Goal: Information Seeking & Learning: Learn about a topic

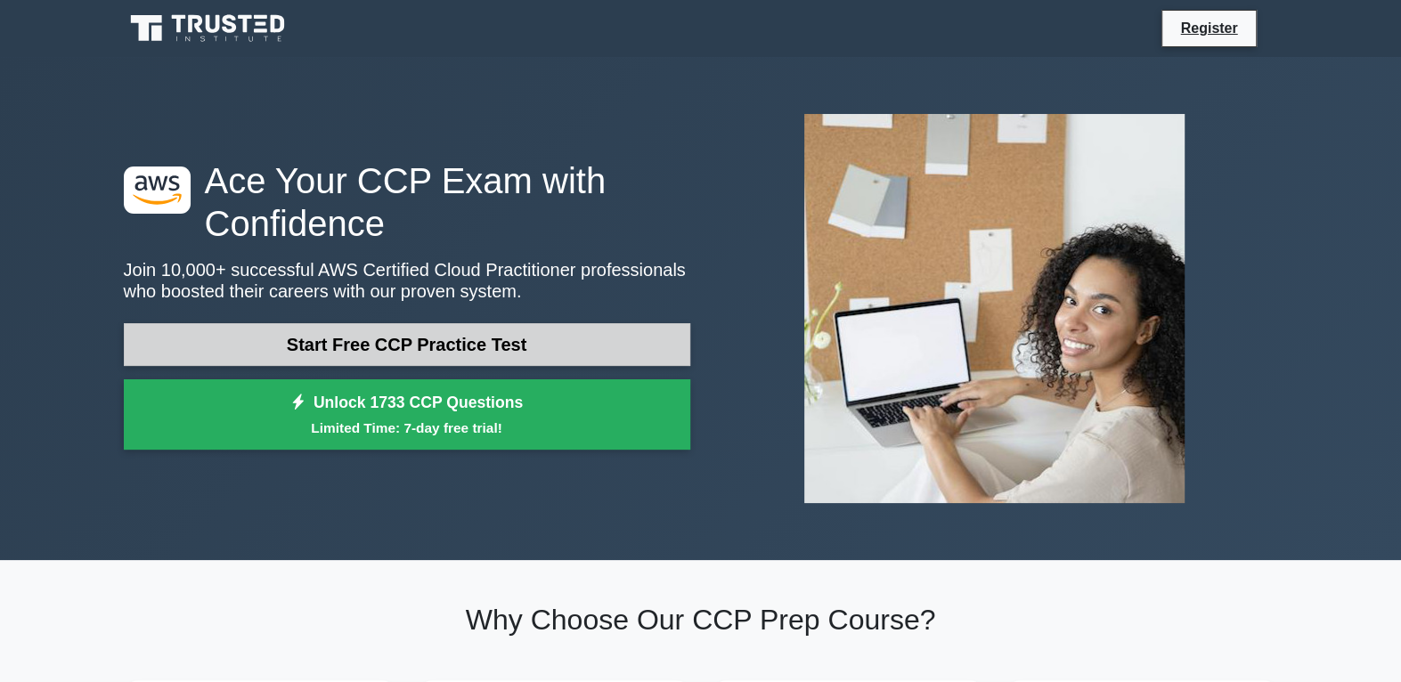
click at [396, 348] on link "Start Free CCP Practice Test" at bounding box center [407, 344] width 566 height 43
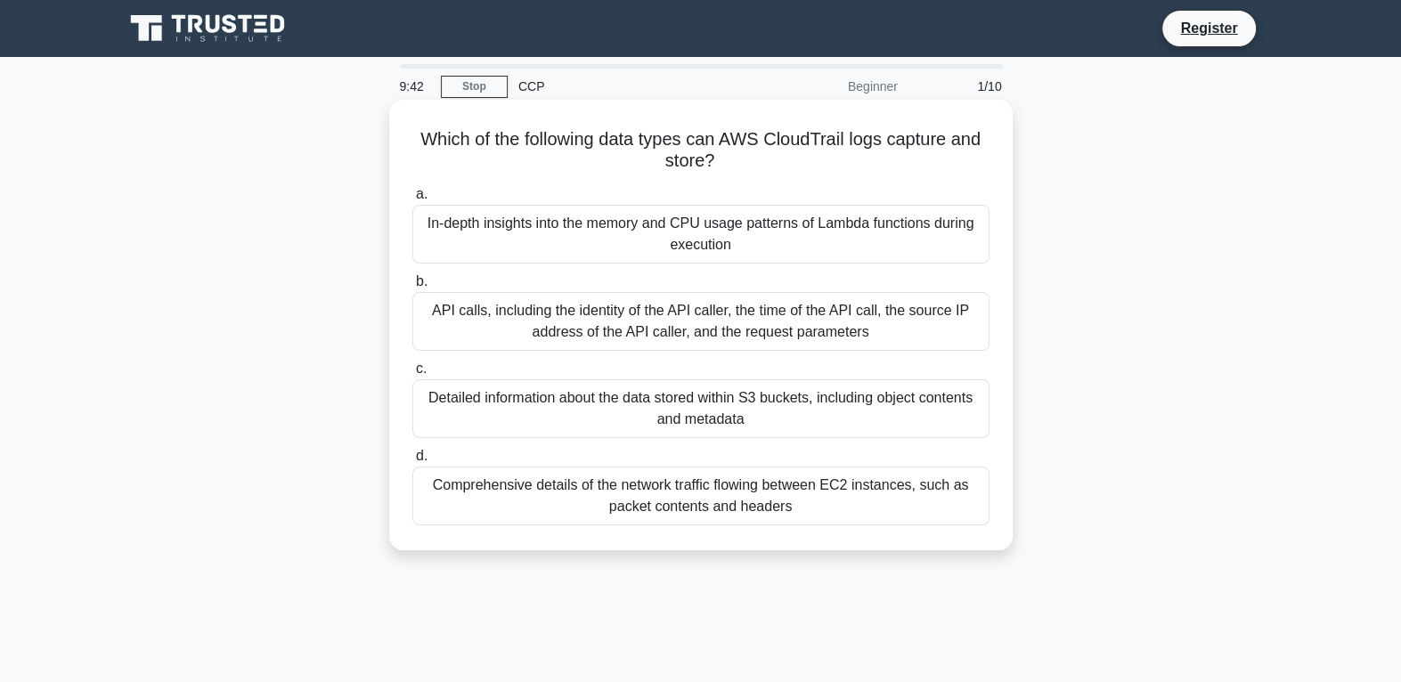
click at [684, 315] on div "API calls, including the identity of the API caller, the time of the API call, …" at bounding box center [700, 321] width 577 height 59
click at [412, 288] on input "b. API calls, including the identity of the API caller, the time of the API cal…" at bounding box center [412, 282] width 0 height 12
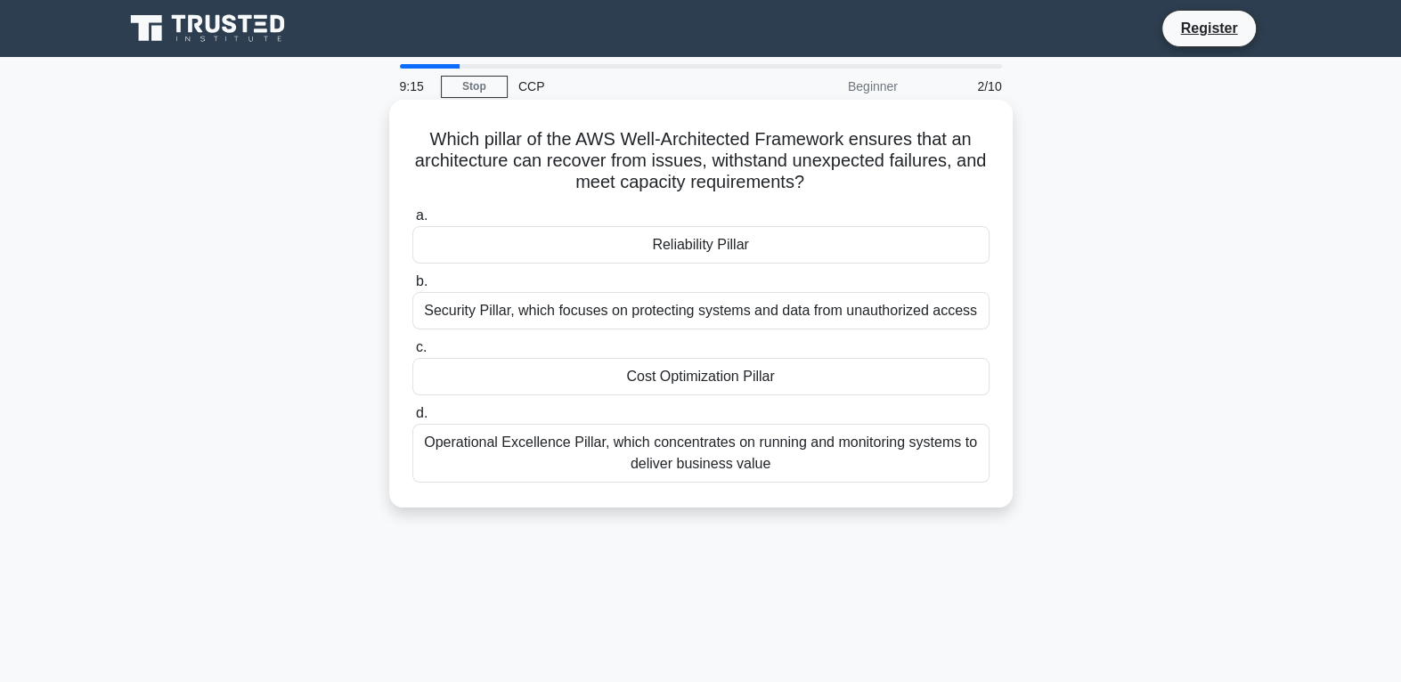
click at [661, 248] on div "Reliability Pillar" at bounding box center [700, 244] width 577 height 37
click at [412, 222] on input "a. Reliability Pillar" at bounding box center [412, 216] width 0 height 12
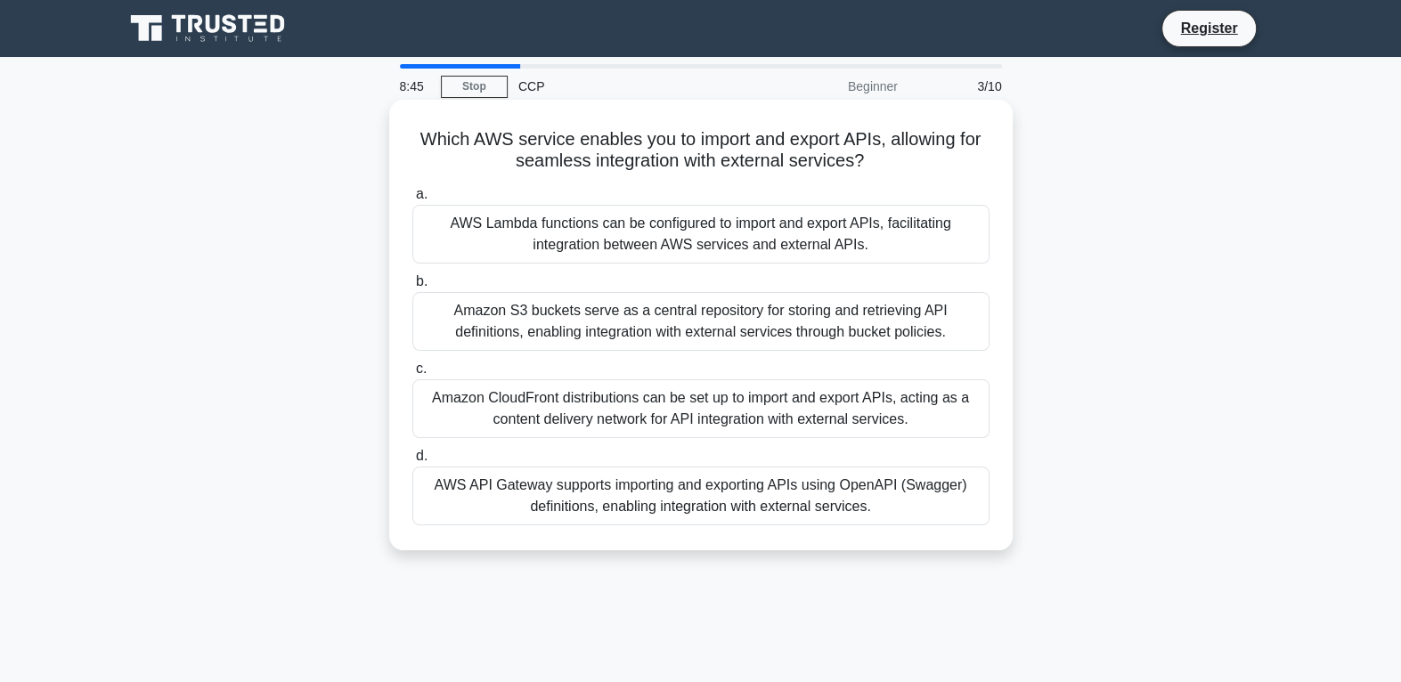
click at [730, 494] on div "AWS API Gateway supports importing and exporting APIs using OpenAPI (Swagger) d…" at bounding box center [700, 496] width 577 height 59
click at [412, 462] on input "d. AWS API Gateway supports importing and exporting APIs using OpenAPI (Swagger…" at bounding box center [412, 457] width 0 height 12
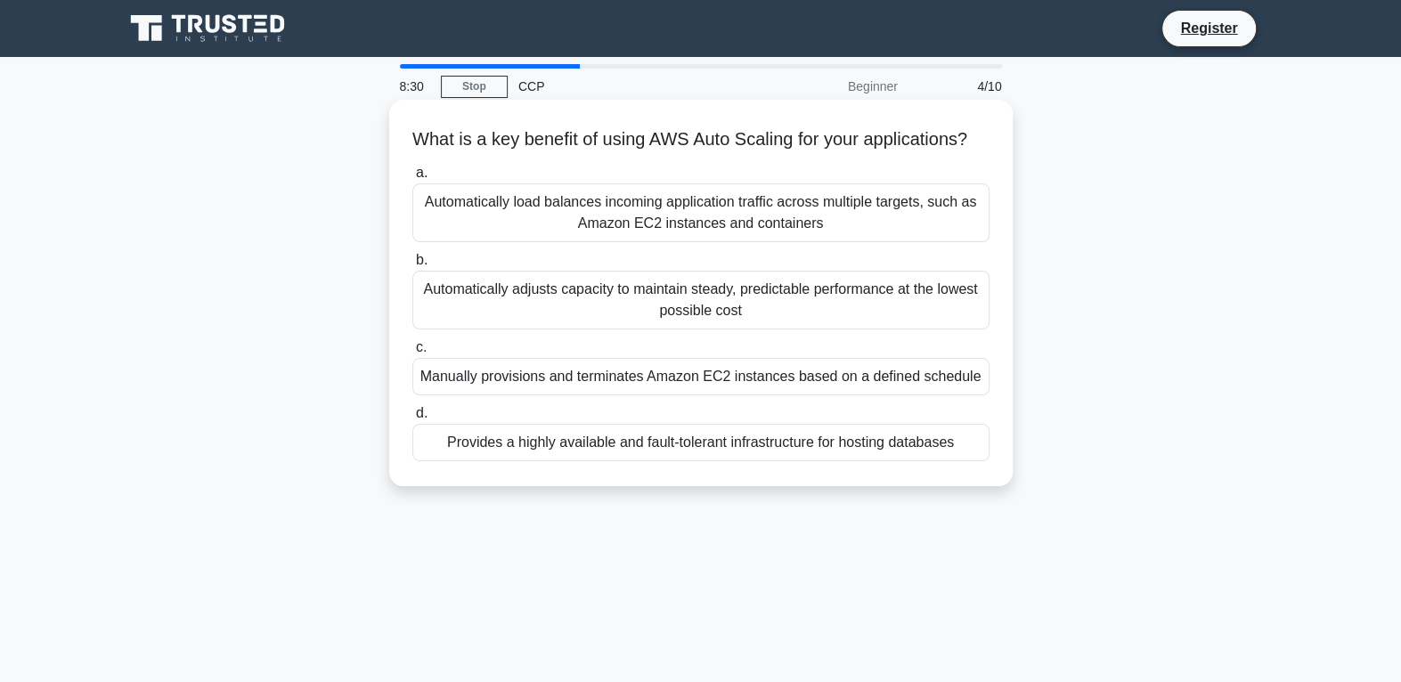
click at [627, 329] on div "Automatically adjusts capacity to maintain steady, predictable performance at t…" at bounding box center [700, 300] width 577 height 59
click at [412, 266] on input "b. Automatically adjusts capacity to maintain steady, predictable performance a…" at bounding box center [412, 261] width 0 height 12
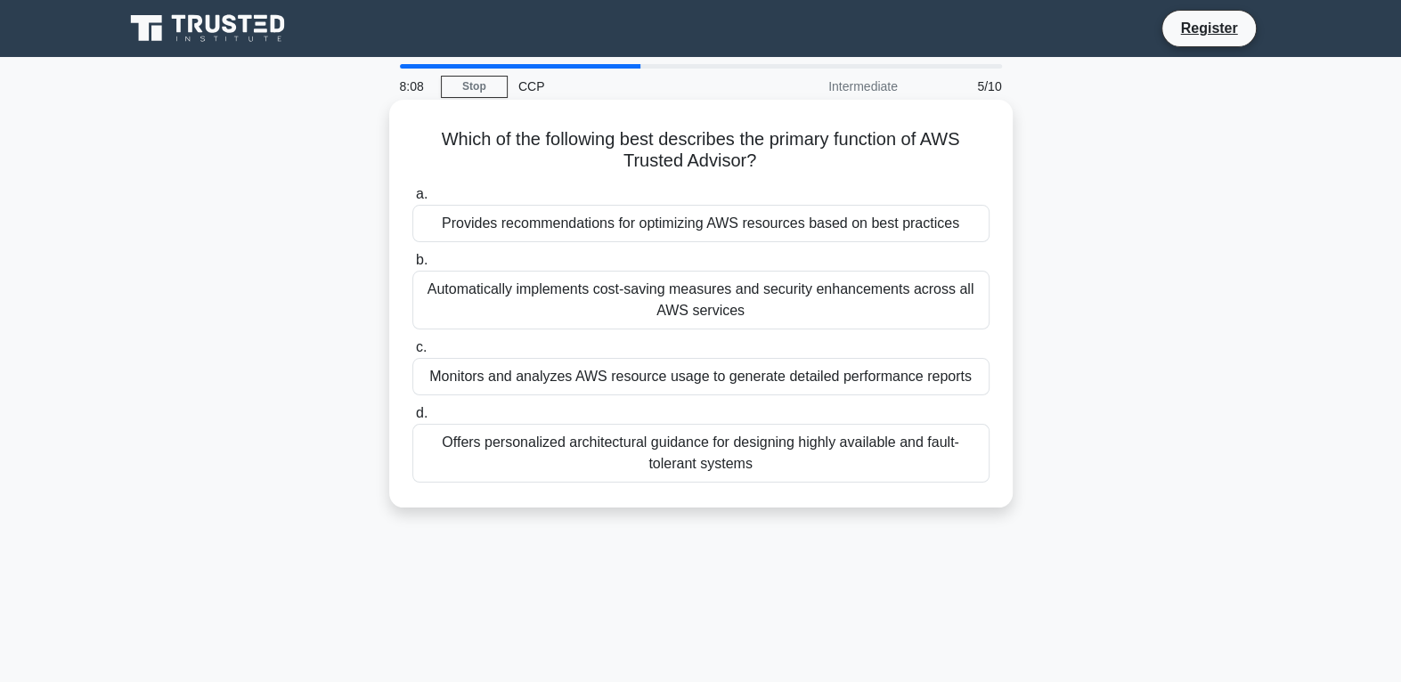
click at [704, 223] on div "Provides recommendations for optimizing AWS resources based on best practices" at bounding box center [700, 223] width 577 height 37
click at [412, 200] on input "a. Provides recommendations for optimizing AWS resources based on best practices" at bounding box center [412, 195] width 0 height 12
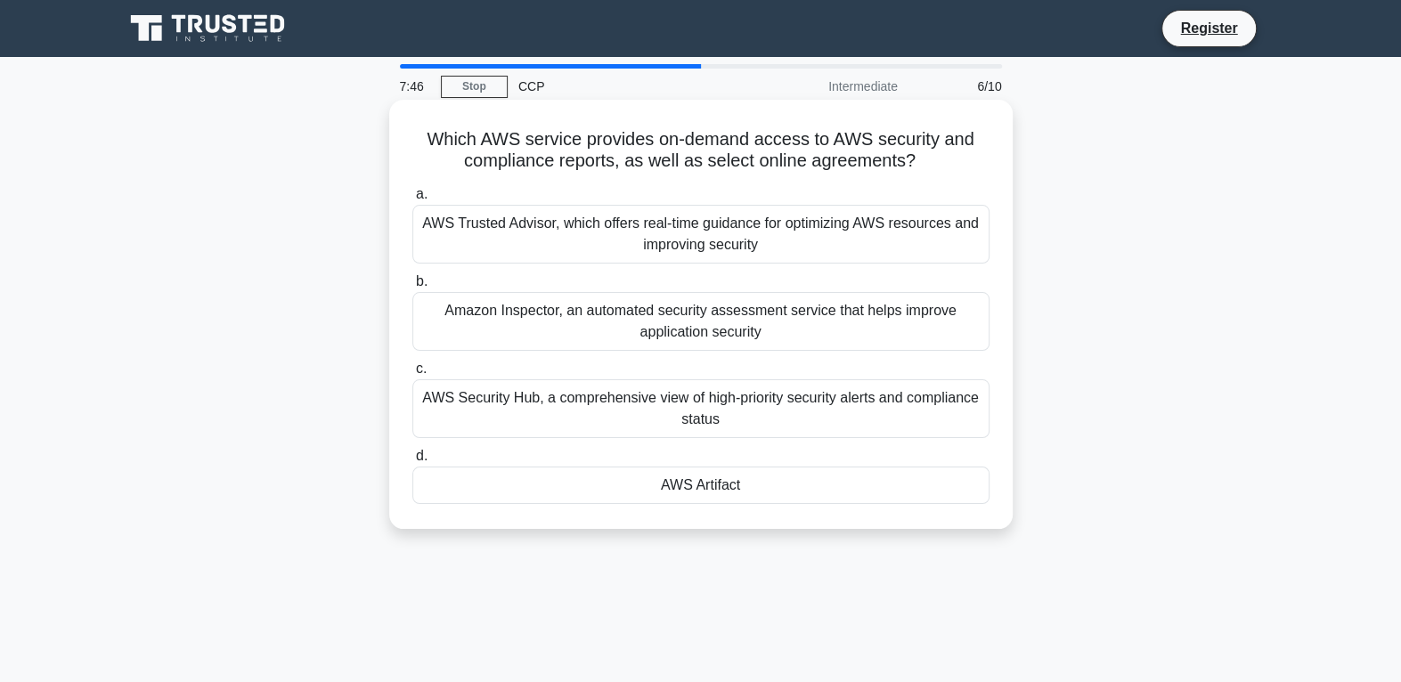
click at [688, 238] on div "AWS Trusted Advisor, which offers real-time guidance for optimizing AWS resourc…" at bounding box center [700, 234] width 577 height 59
click at [412, 200] on input "a. AWS Trusted Advisor, which offers real-time guidance for optimizing AWS reso…" at bounding box center [412, 195] width 0 height 12
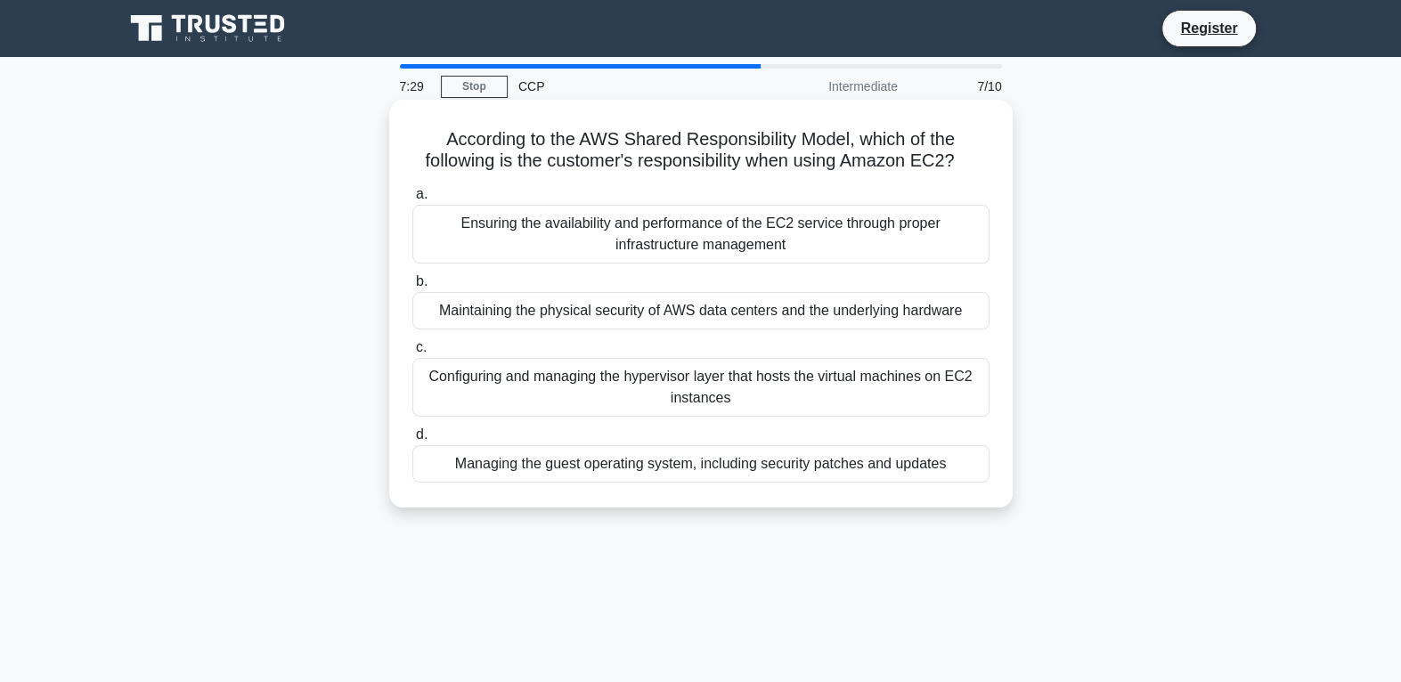
click at [714, 228] on div "Ensuring the availability and performance of the EC2 service through proper inf…" at bounding box center [700, 234] width 577 height 59
click at [412, 200] on input "a. Ensuring the availability and performance of the EC2 service through proper …" at bounding box center [412, 195] width 0 height 12
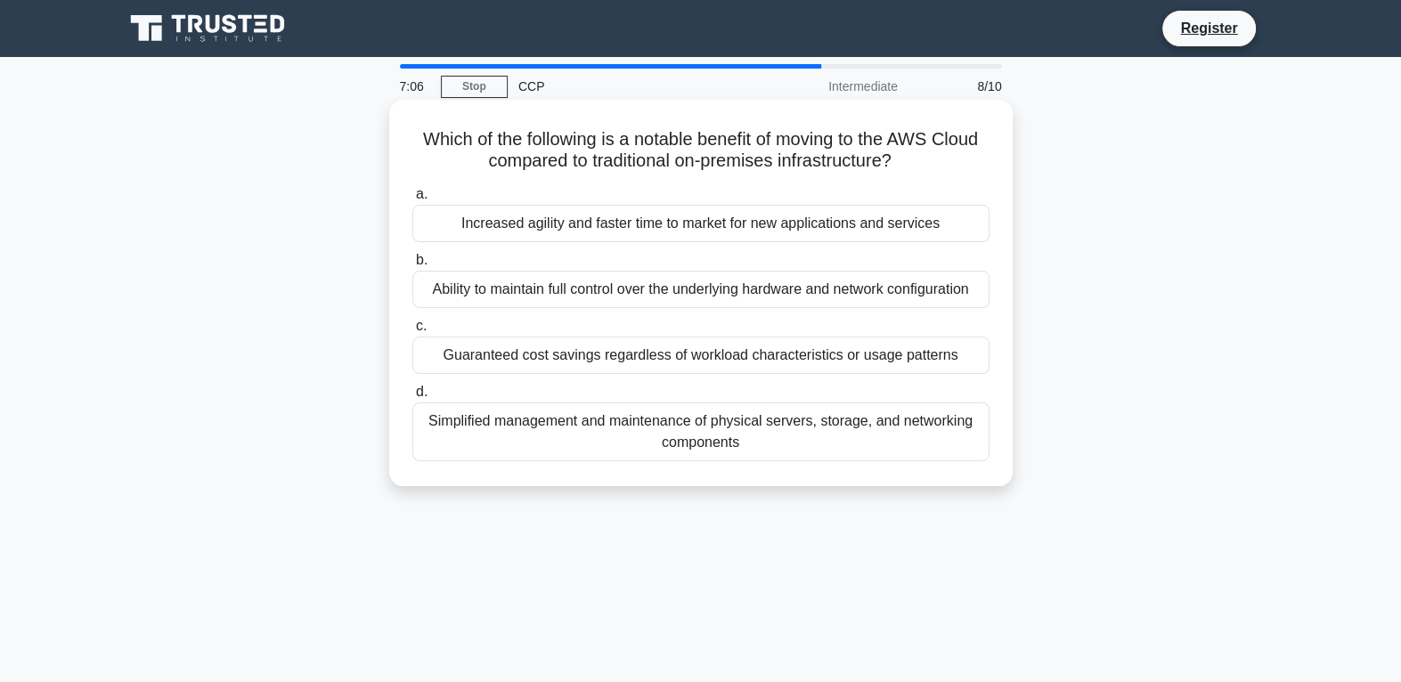
click at [650, 223] on div "Increased agility and faster time to market for new applications and services" at bounding box center [700, 223] width 577 height 37
click at [412, 200] on input "a. Increased agility and faster time to market for new applications and services" at bounding box center [412, 195] width 0 height 12
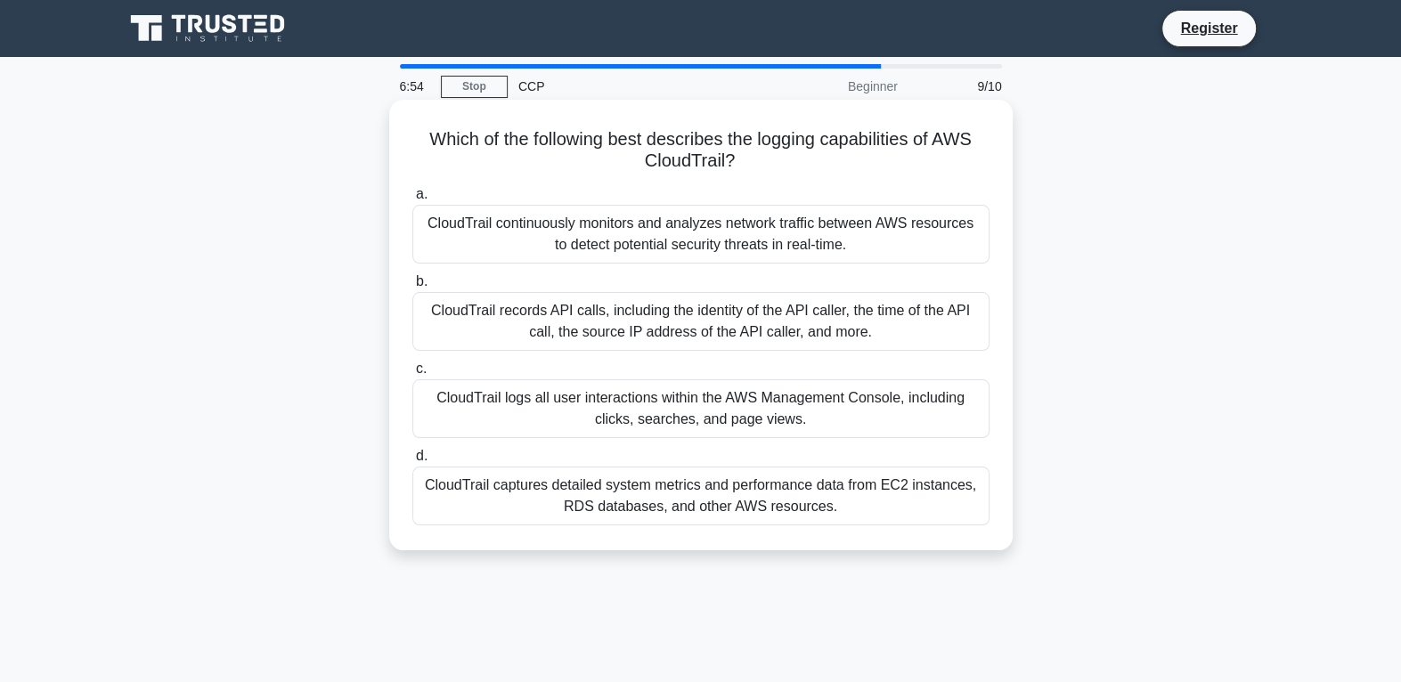
click at [752, 324] on div "CloudTrail records API calls, including the identity of the API caller, the tim…" at bounding box center [700, 321] width 577 height 59
click at [412, 288] on input "b. CloudTrail records API calls, including the identity of the API caller, the …" at bounding box center [412, 282] width 0 height 12
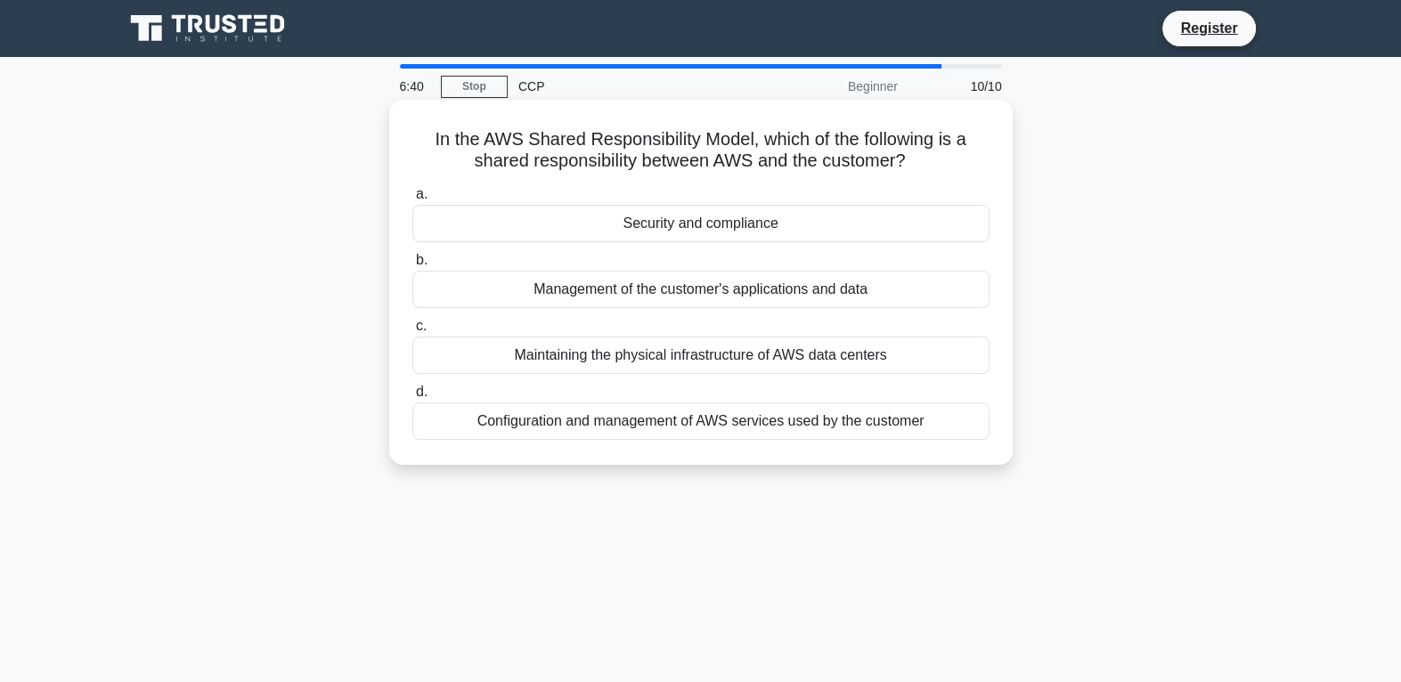
click at [722, 224] on div "Security and compliance" at bounding box center [700, 223] width 577 height 37
click at [412, 200] on input "a. Security and compliance" at bounding box center [412, 195] width 0 height 12
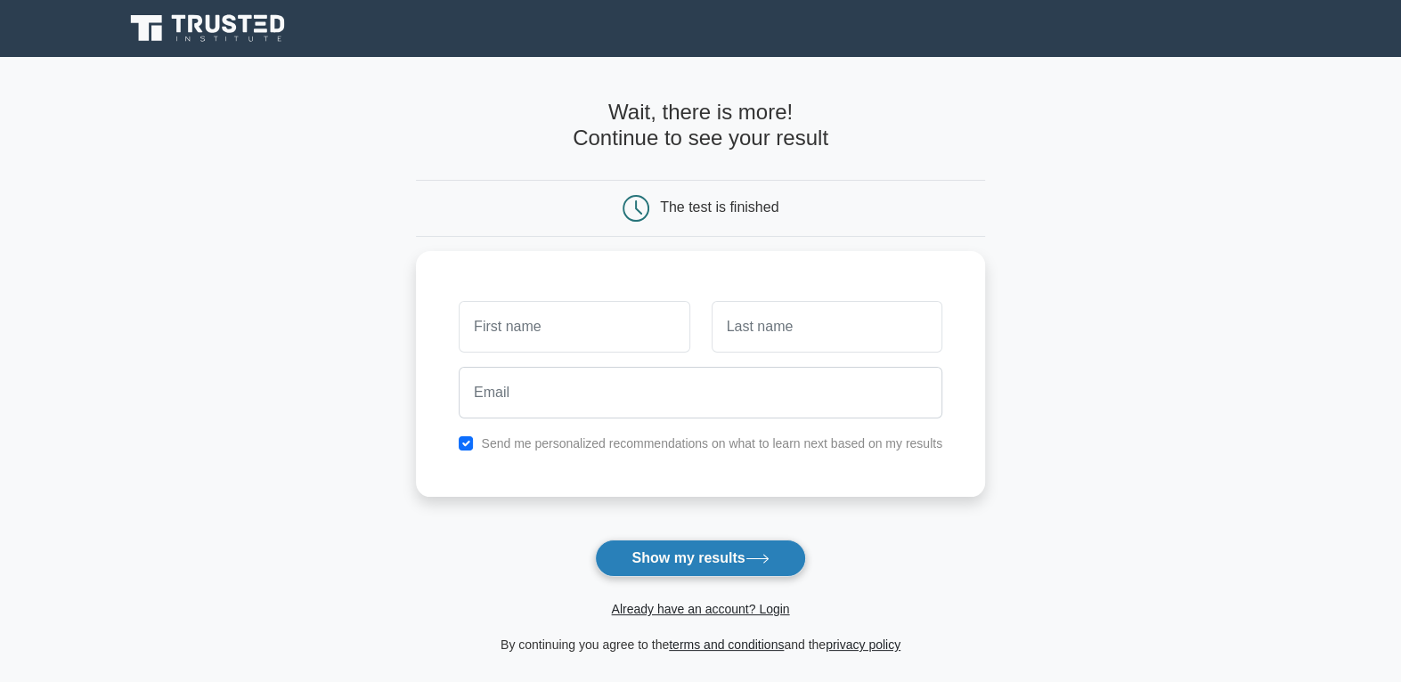
click at [689, 558] on button "Show my results" at bounding box center [700, 558] width 210 height 37
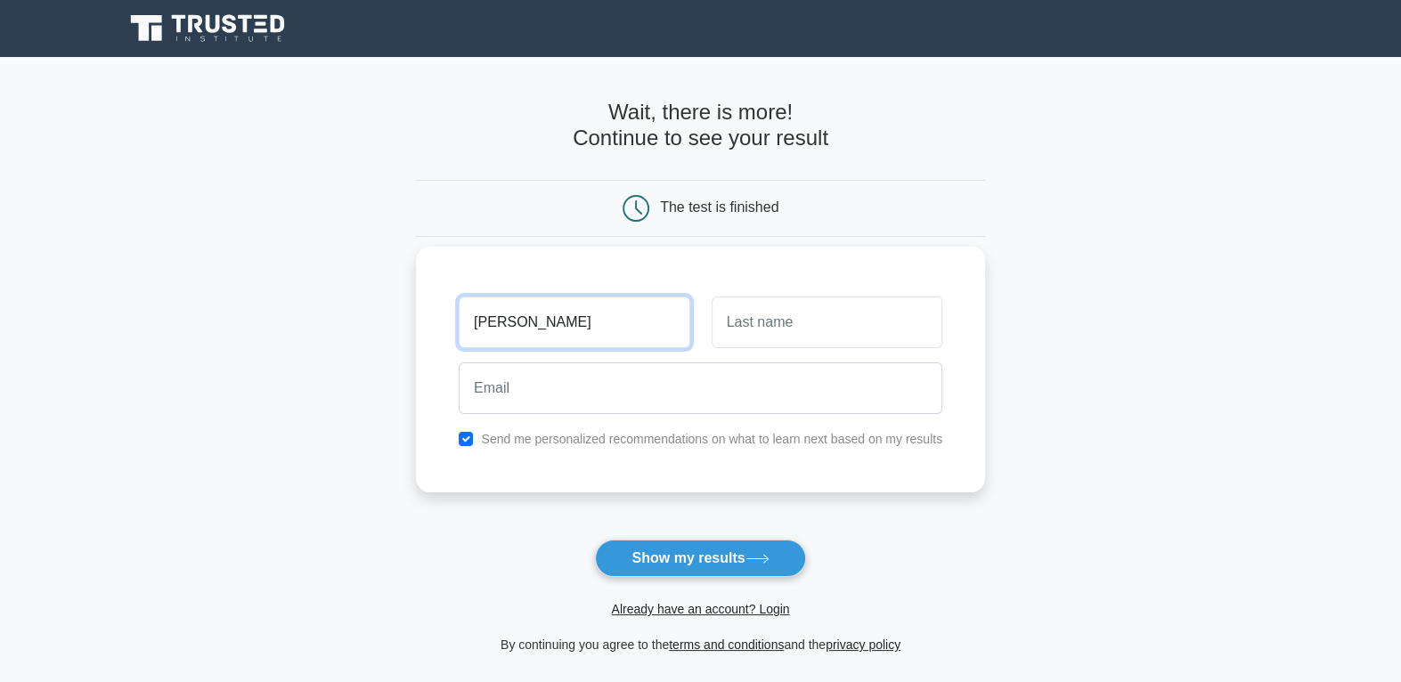
type input "[PERSON_NAME]"
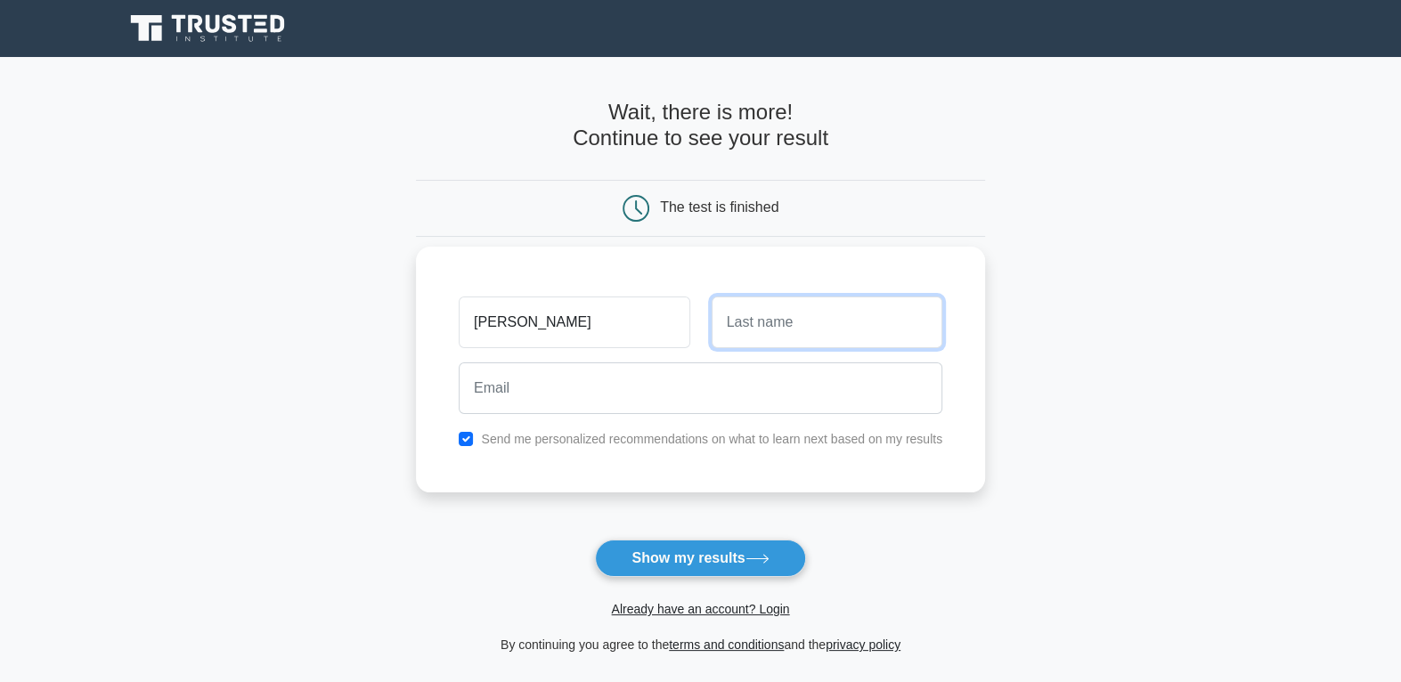
click at [763, 331] on input "text" at bounding box center [826, 323] width 231 height 52
type input "Dadireddy"
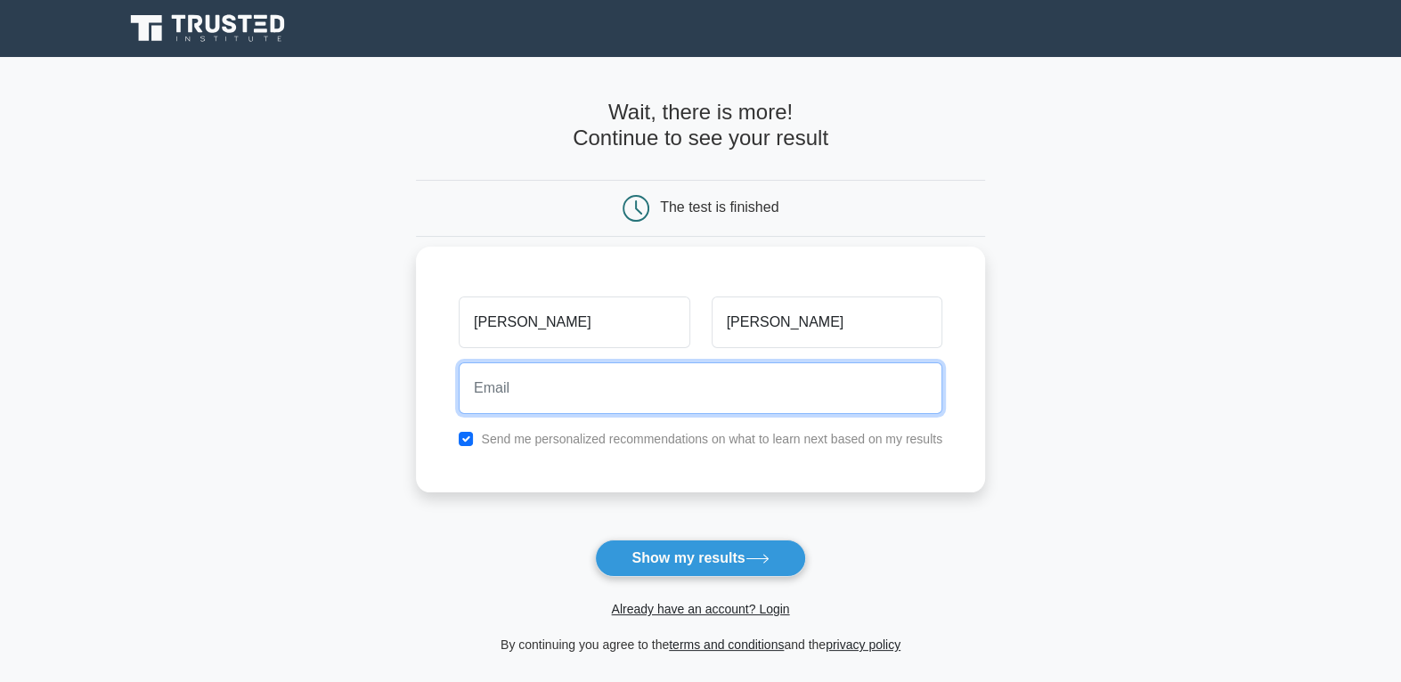
click at [760, 410] on input "email" at bounding box center [701, 388] width 484 height 52
type input "rishi01.dadireddy@gmail.com"
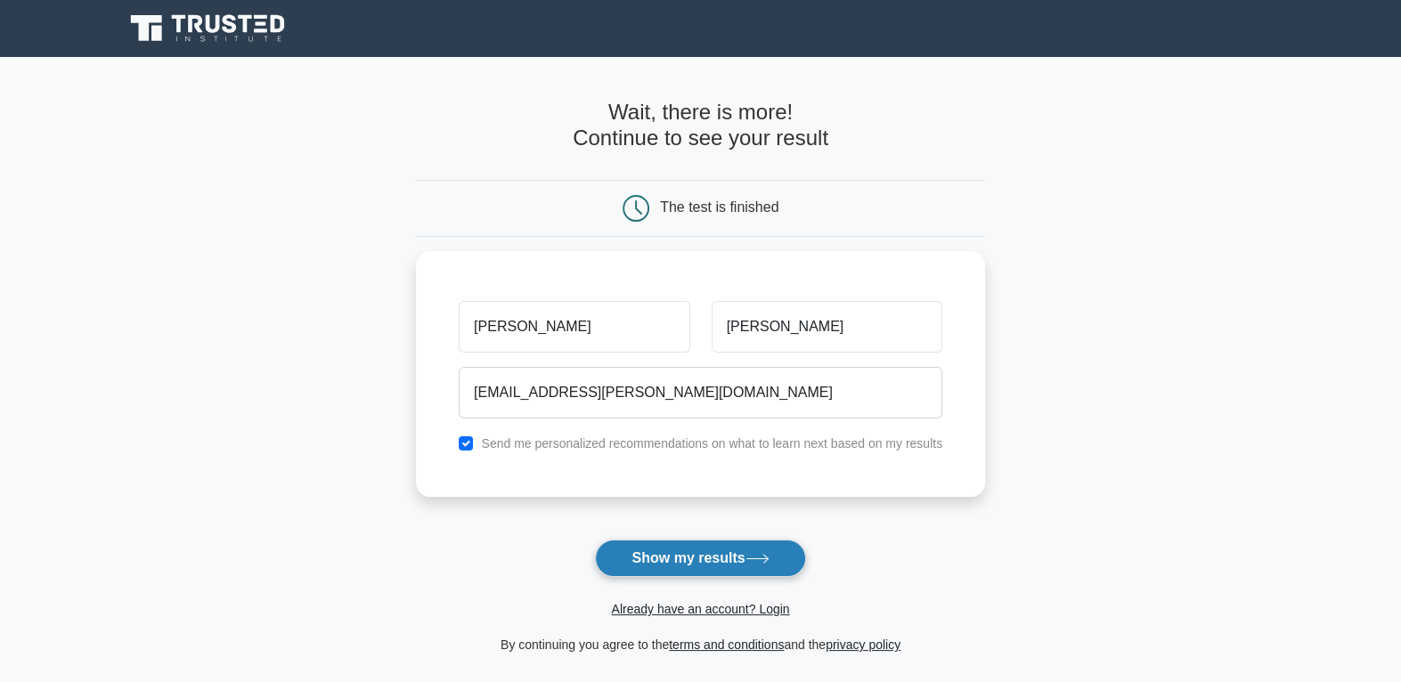
click at [701, 556] on button "Show my results" at bounding box center [700, 558] width 210 height 37
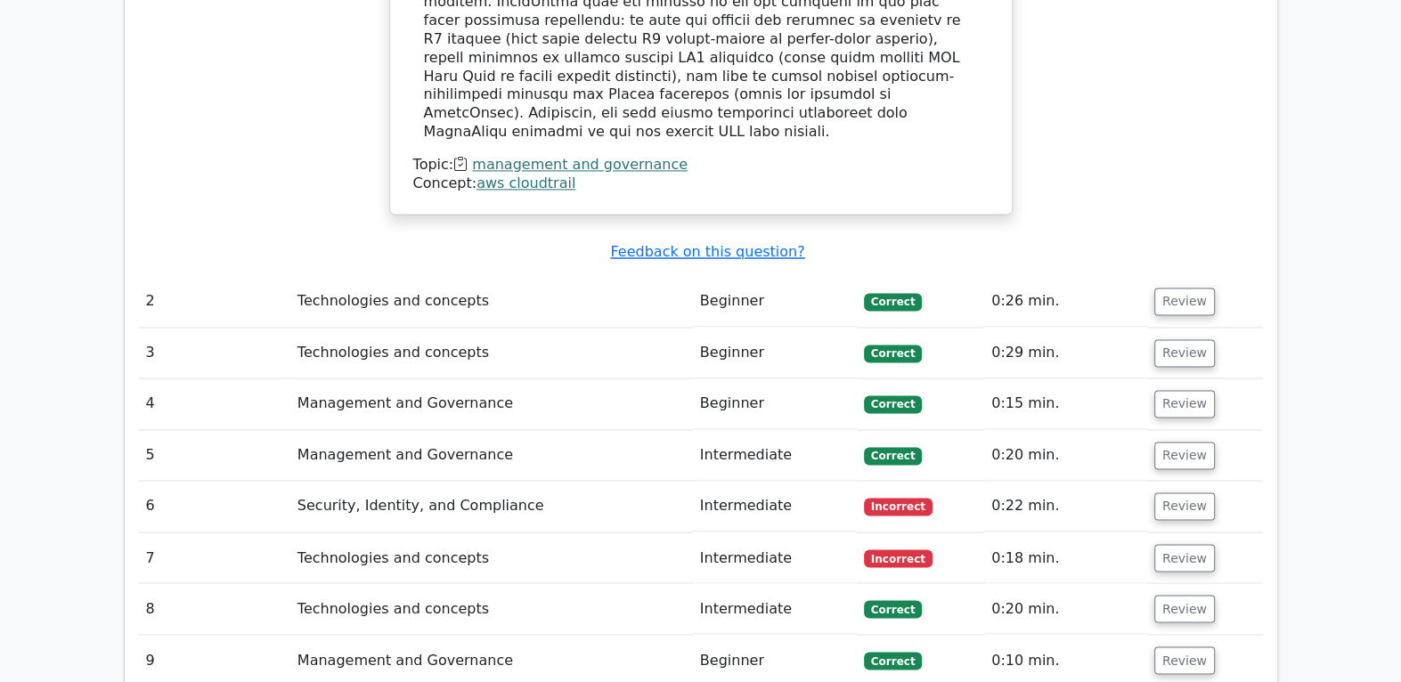
scroll to position [2035, 0]
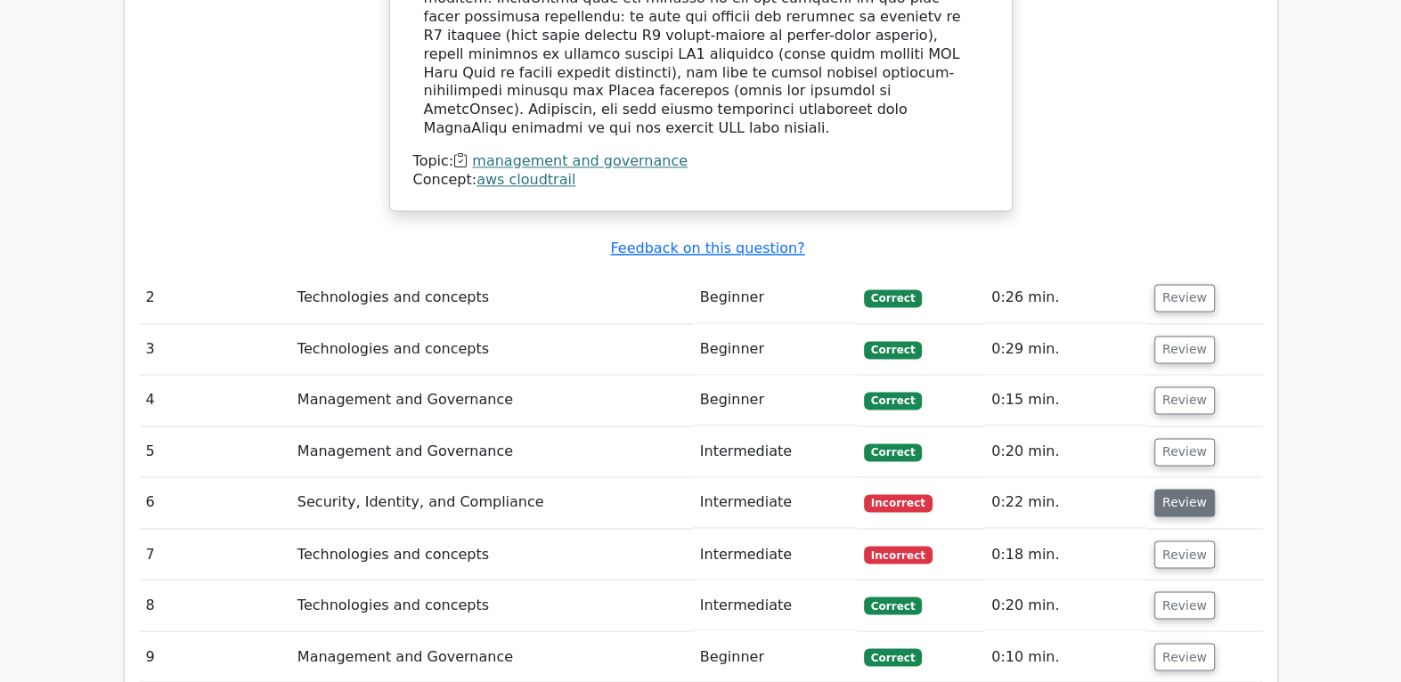
drag, startPoint x: 1206, startPoint y: 376, endPoint x: 1198, endPoint y: 380, distance: 9.2
click at [1198, 477] on td "Review" at bounding box center [1205, 502] width 116 height 51
click at [1198, 489] on button "Review" at bounding box center [1184, 503] width 61 height 28
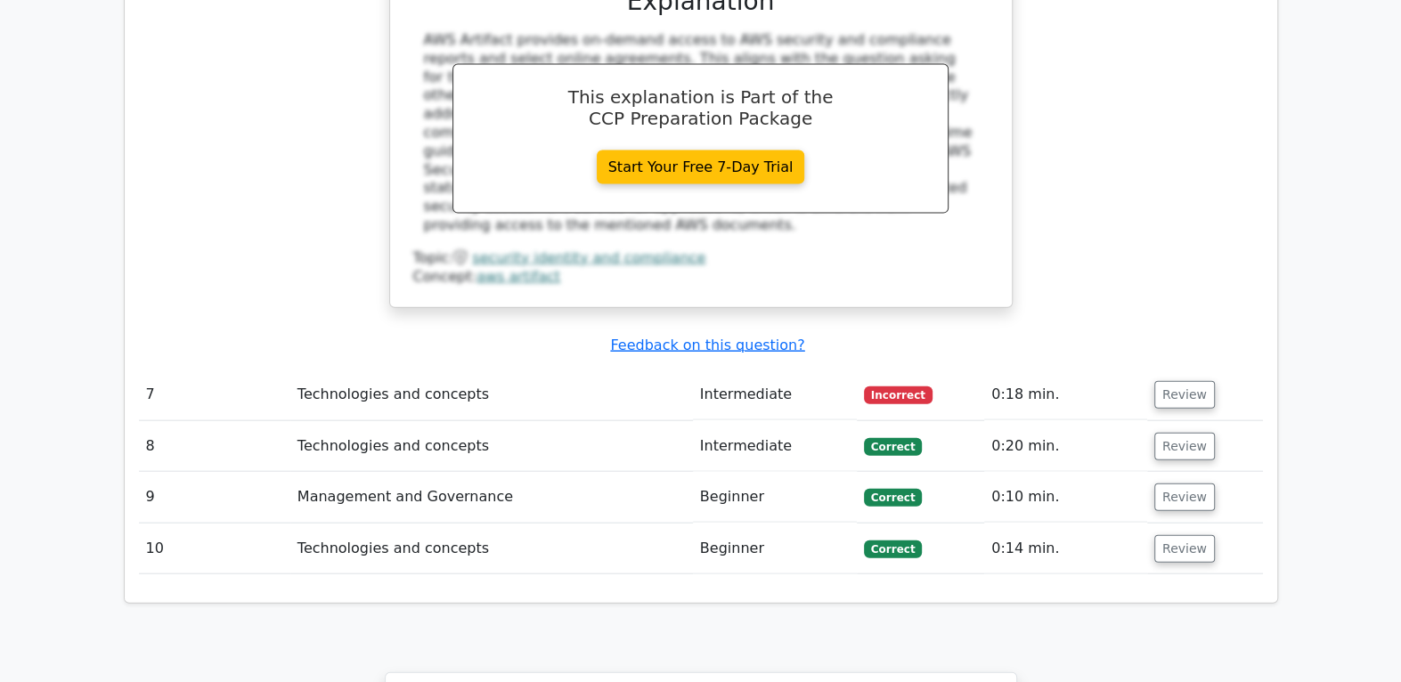
scroll to position [2975, 0]
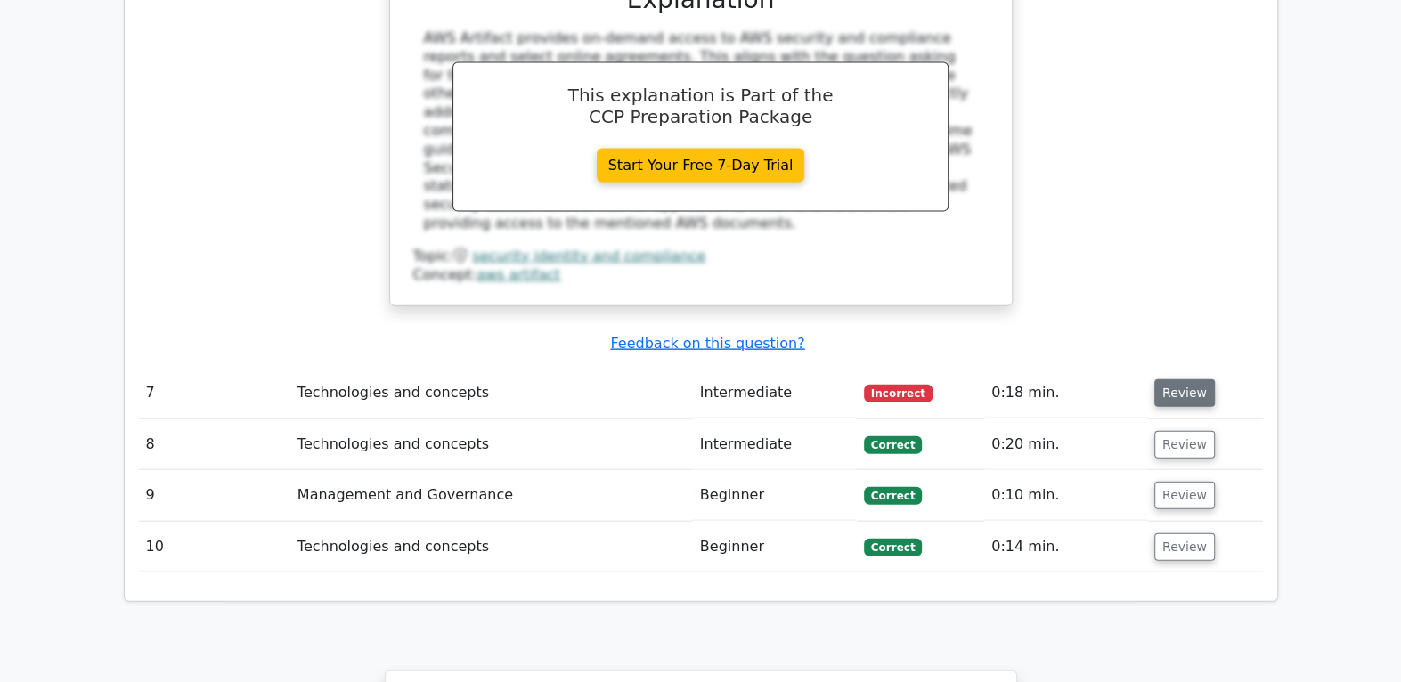
click at [1187, 379] on button "Review" at bounding box center [1184, 393] width 61 height 28
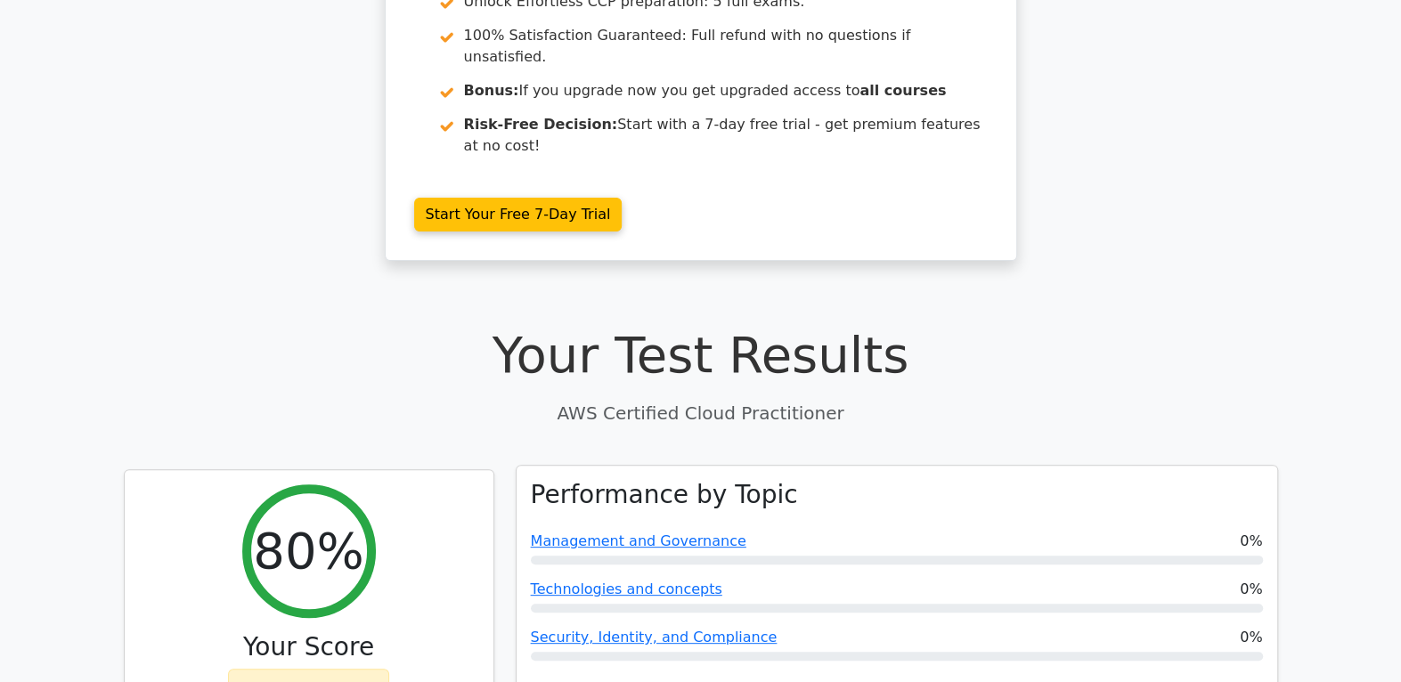
scroll to position [262, 0]
